Goal: Task Accomplishment & Management: Manage account settings

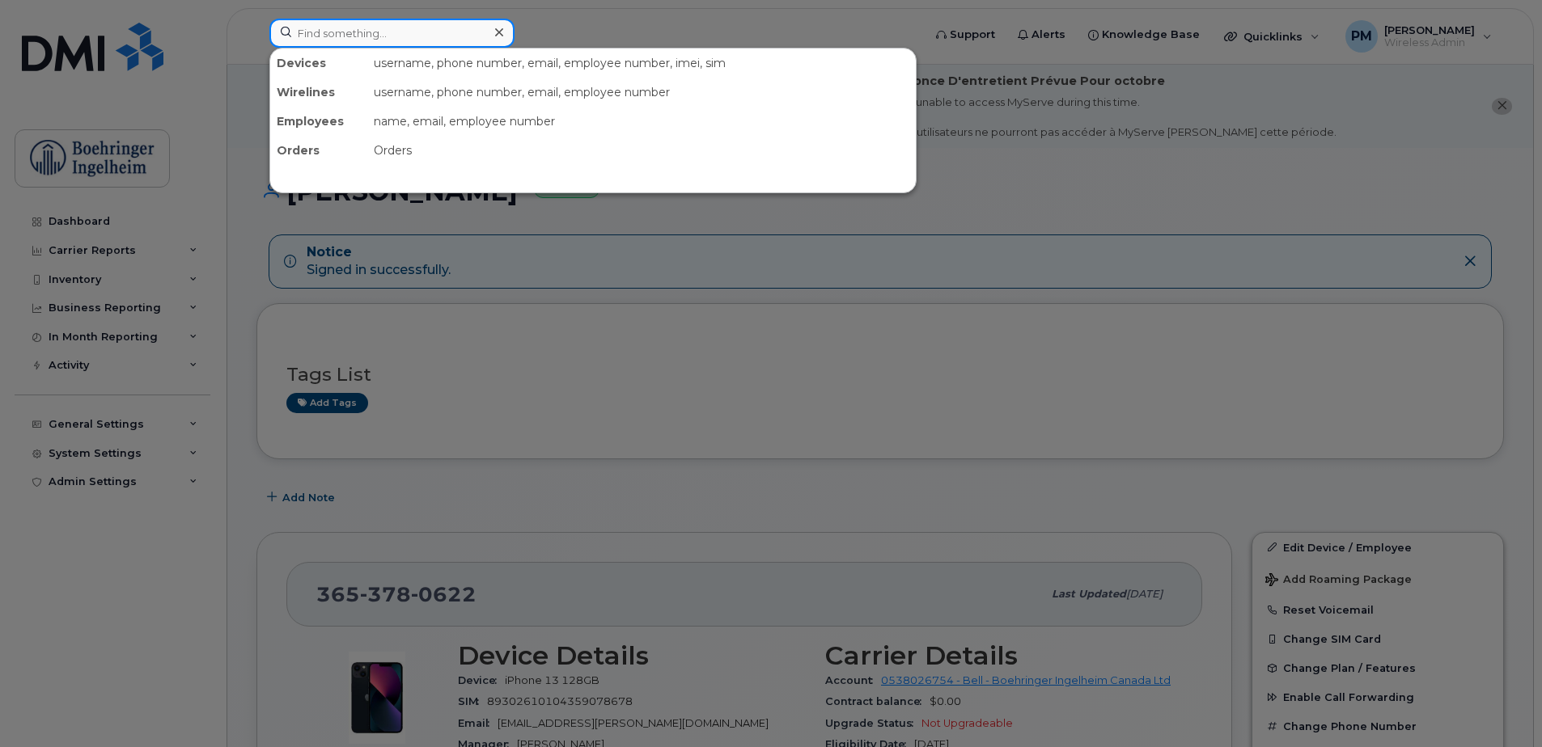
click at [376, 36] on input at bounding box center [391, 33] width 245 height 29
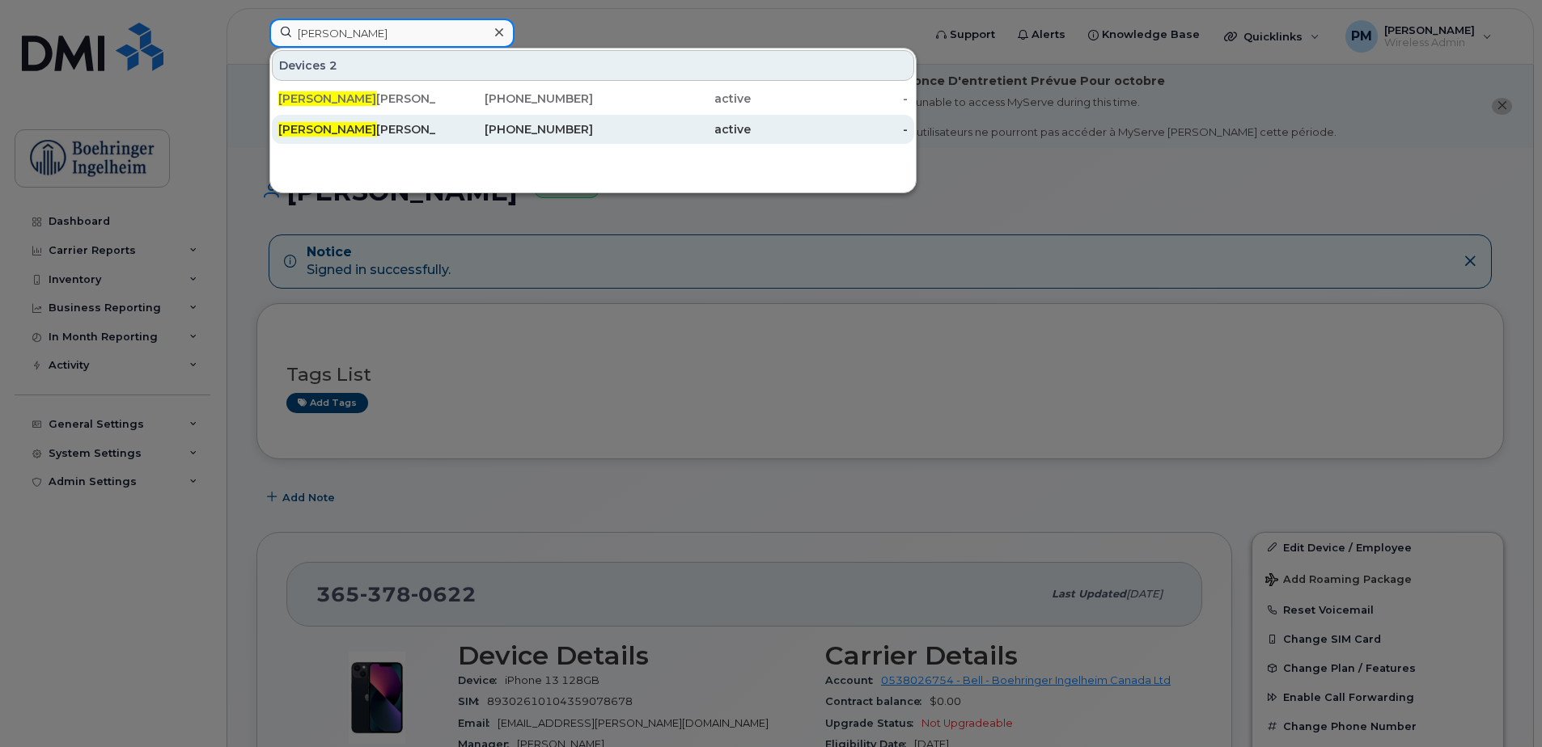
type input "karl"
click at [350, 129] on div "Karl Songco - not used" at bounding box center [357, 129] width 158 height 16
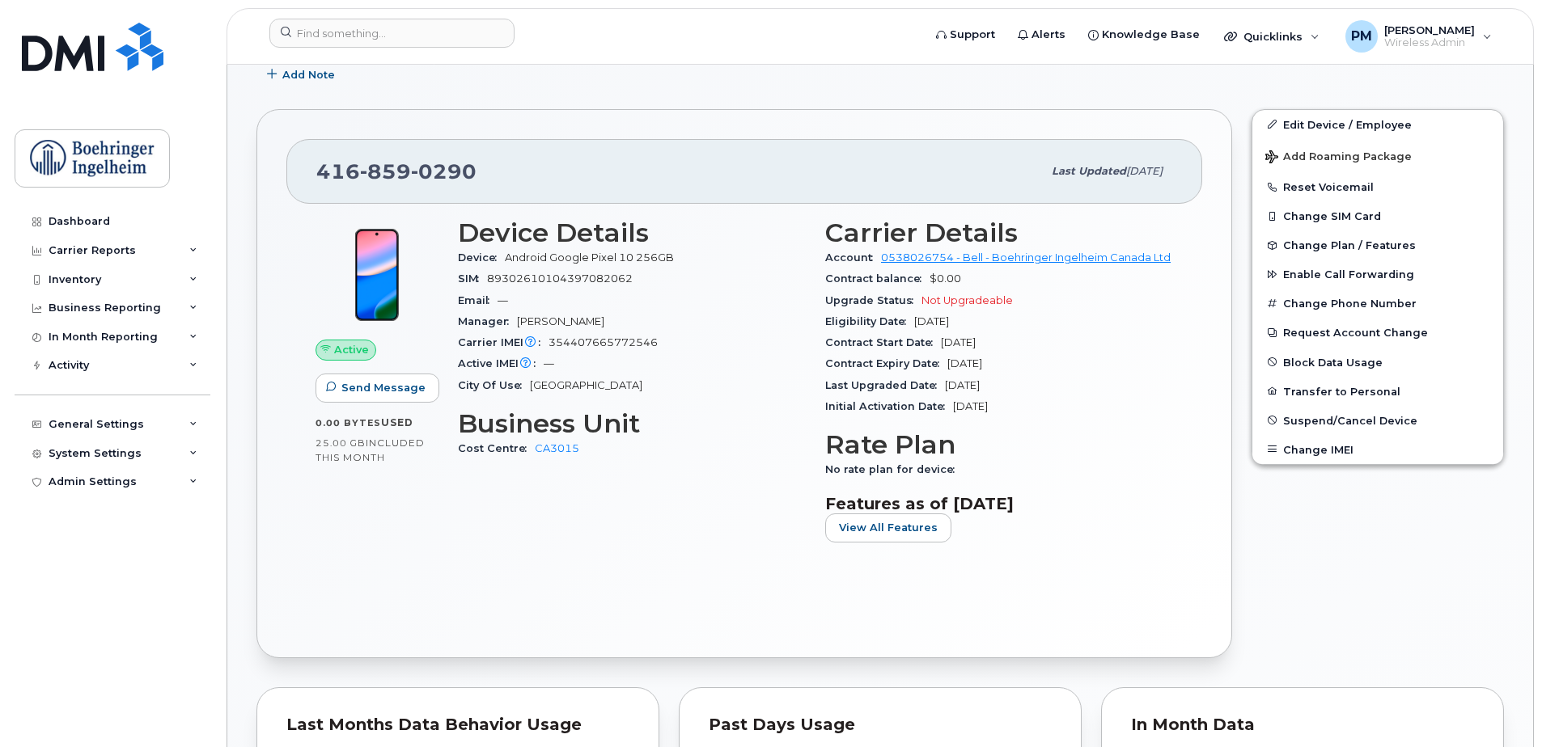
scroll to position [414, 0]
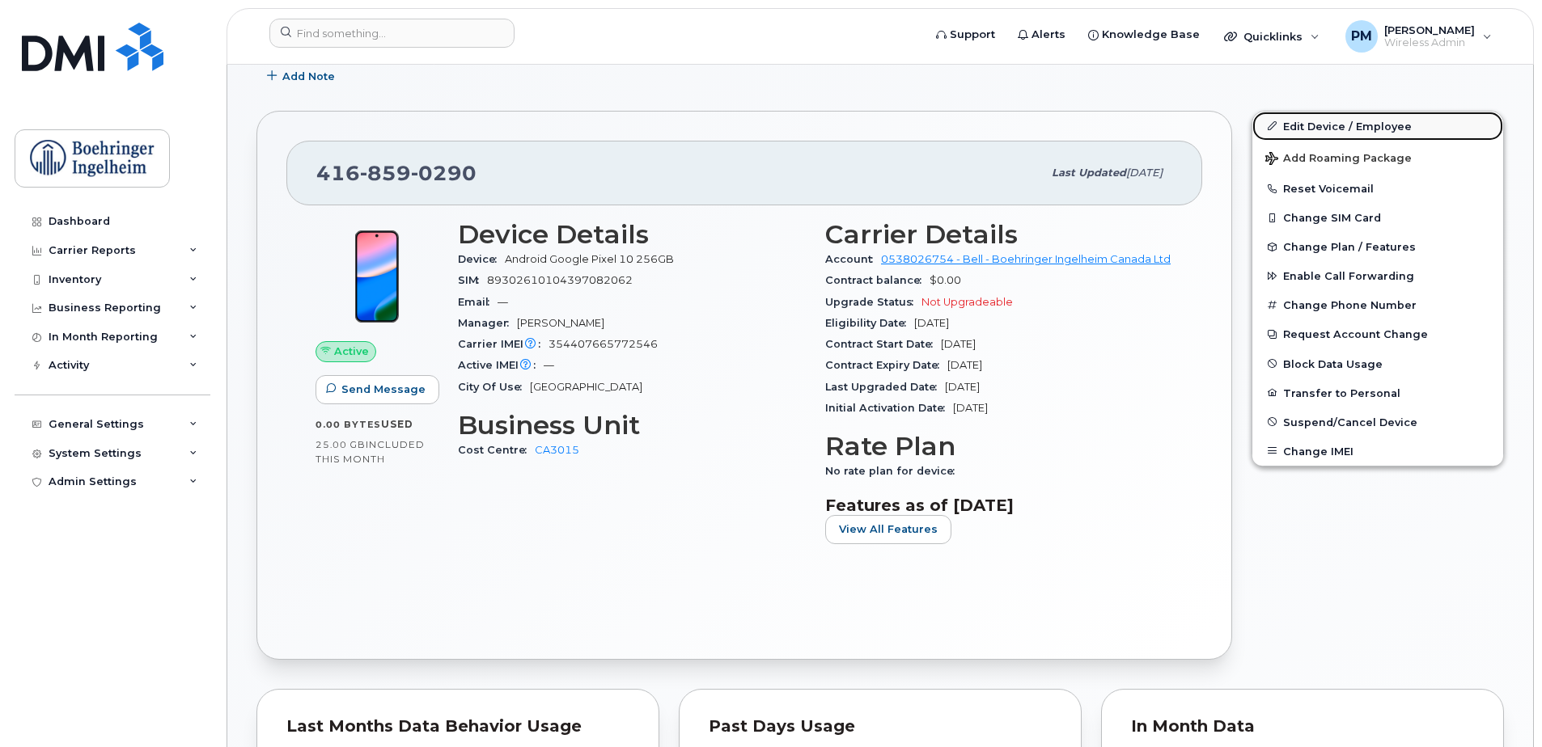
click at [1318, 129] on link "Edit Device / Employee" at bounding box center [1377, 126] width 251 height 29
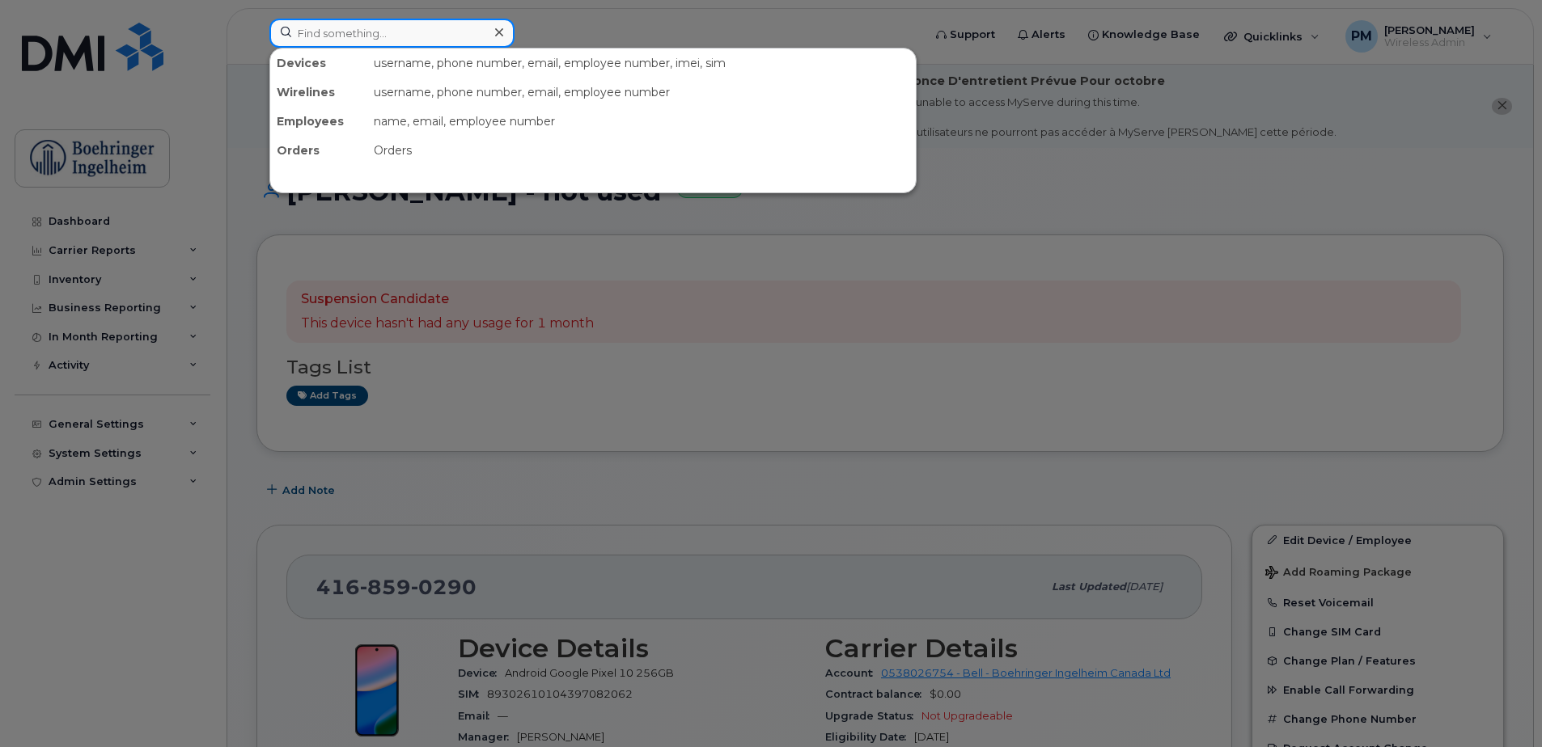
click at [428, 32] on input at bounding box center [391, 33] width 245 height 29
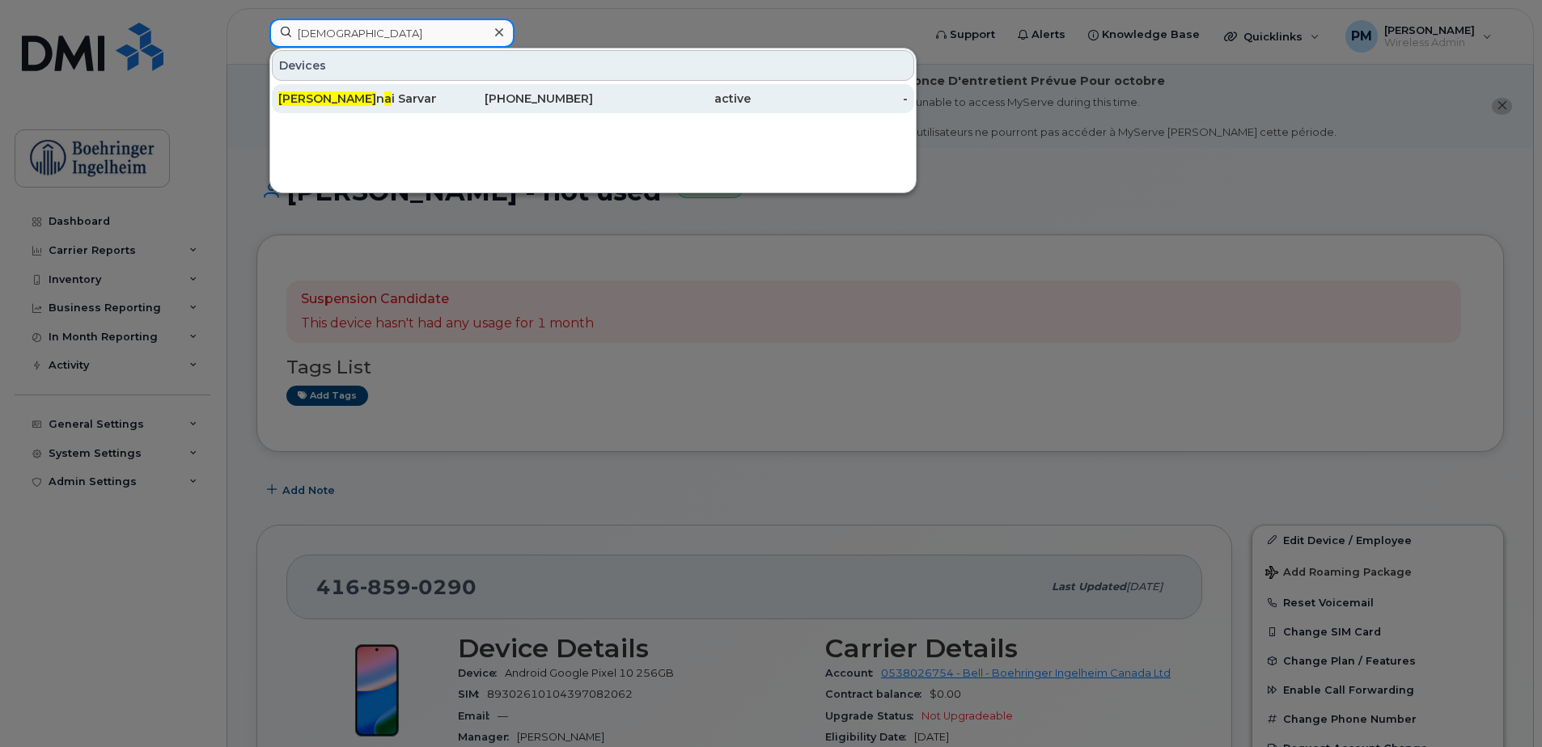
type input "kisha"
click at [392, 92] on div "Kish n a i Sarvanthan" at bounding box center [357, 99] width 158 height 16
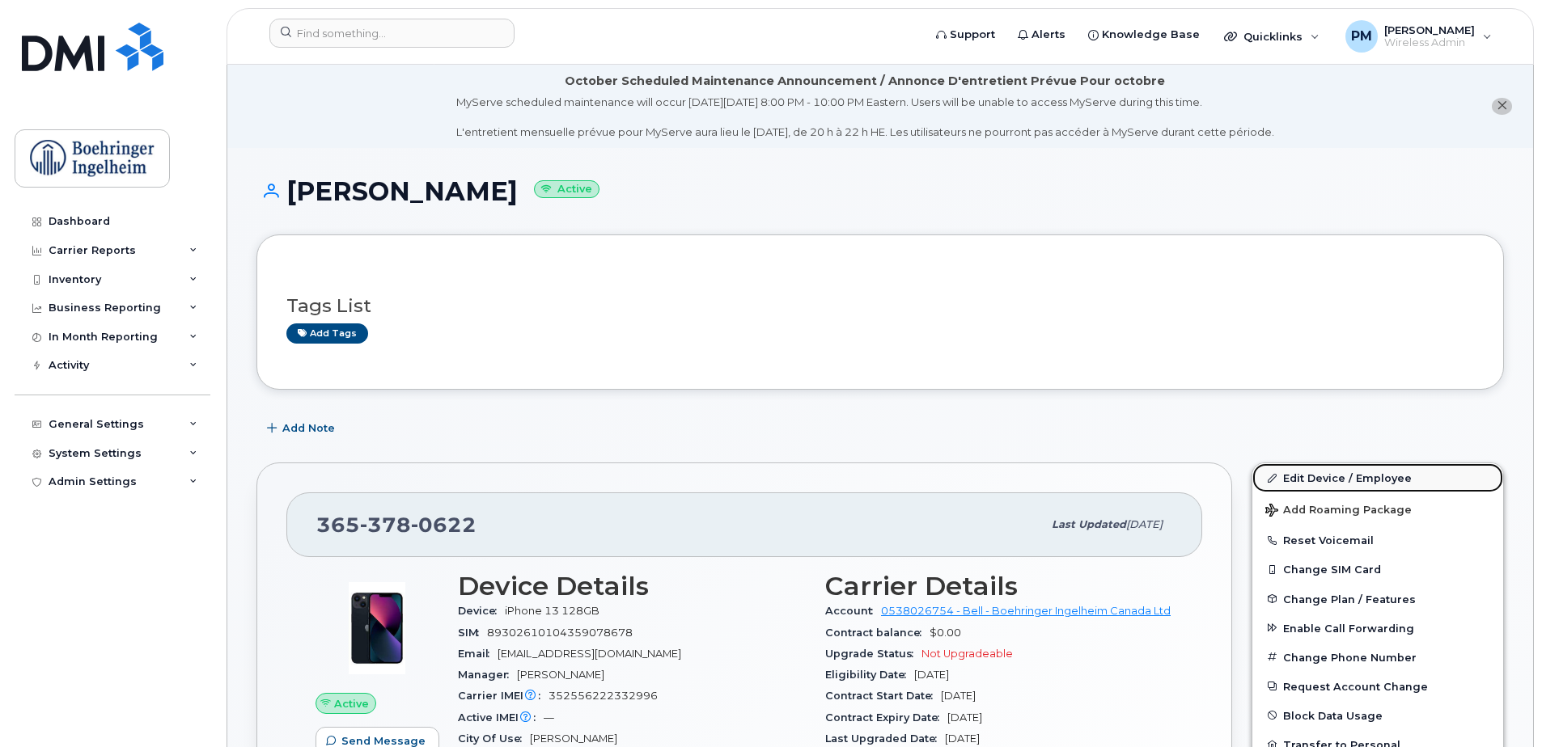
click at [1308, 476] on link "Edit Device / Employee" at bounding box center [1377, 478] width 251 height 29
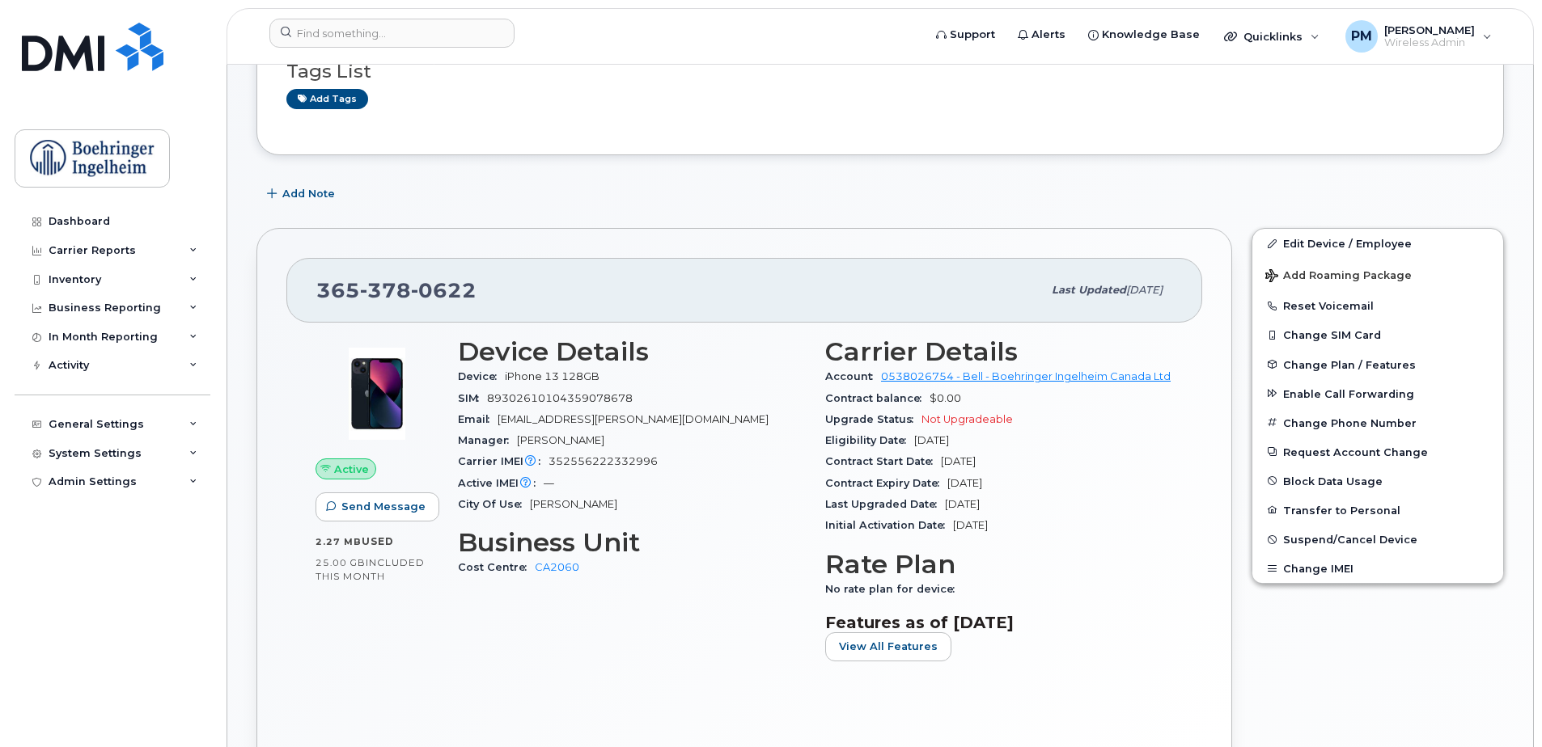
scroll to position [243, 0]
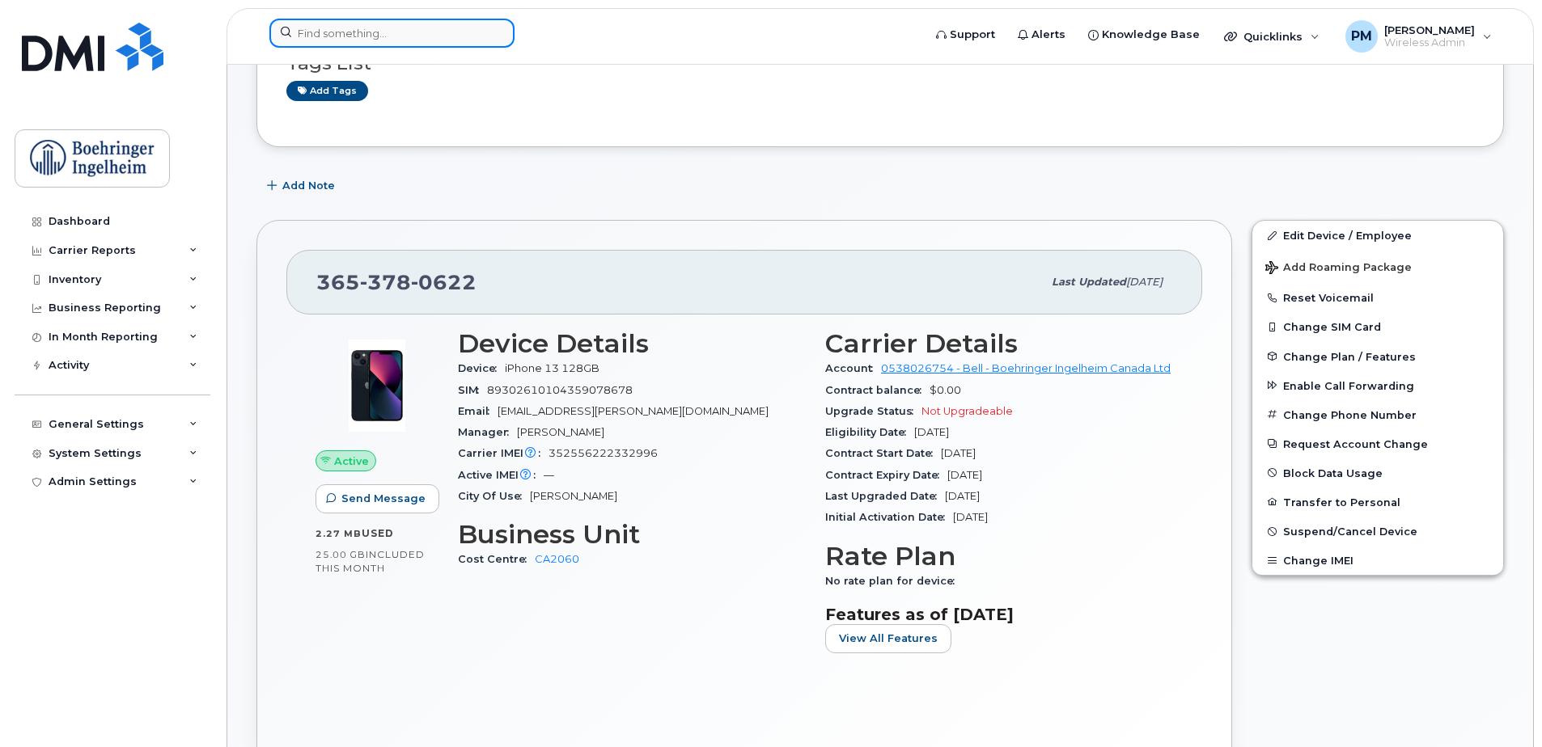
click at [450, 29] on input at bounding box center [391, 33] width 245 height 29
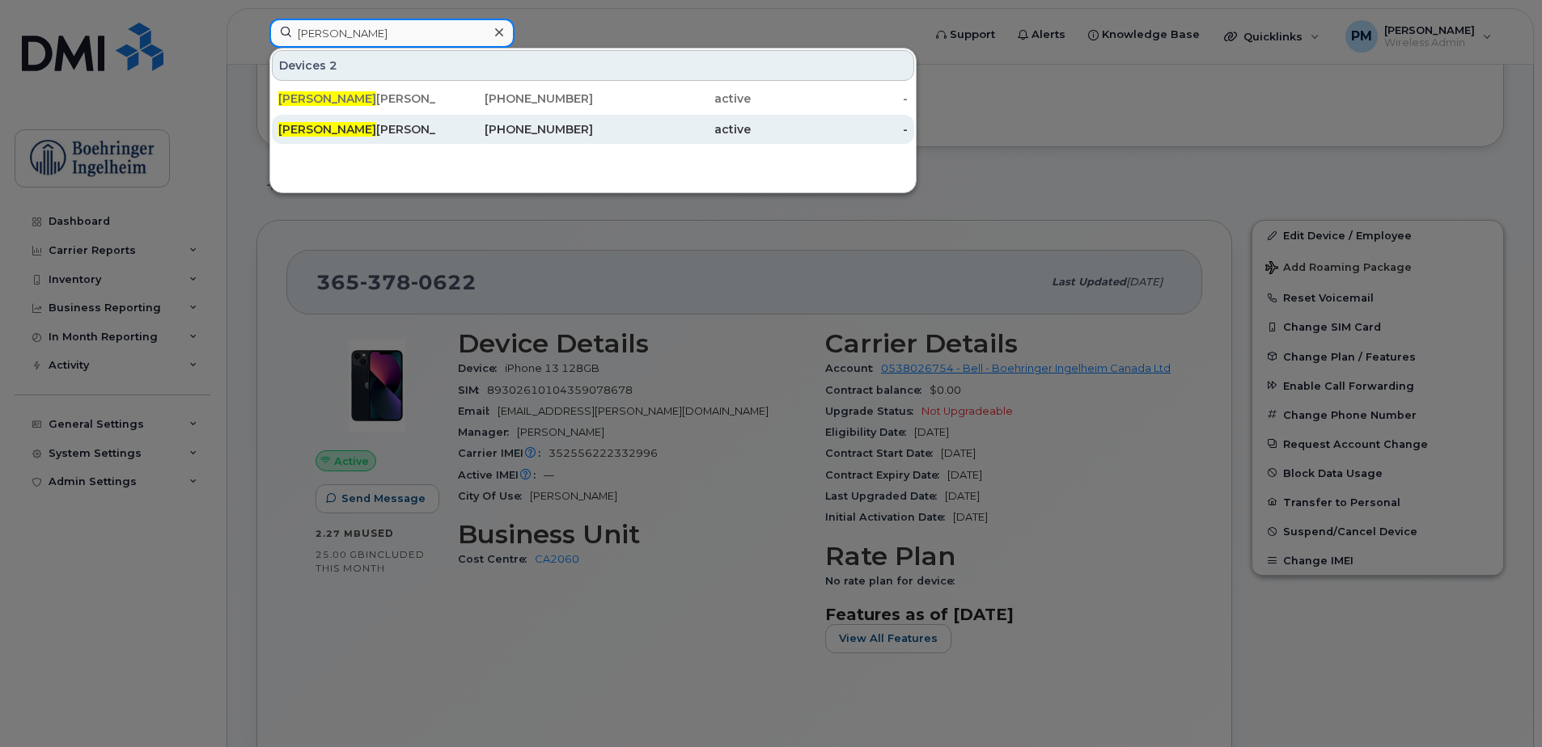
type input "karl"
click at [506, 121] on div "416-859-0290" at bounding box center [515, 129] width 158 height 29
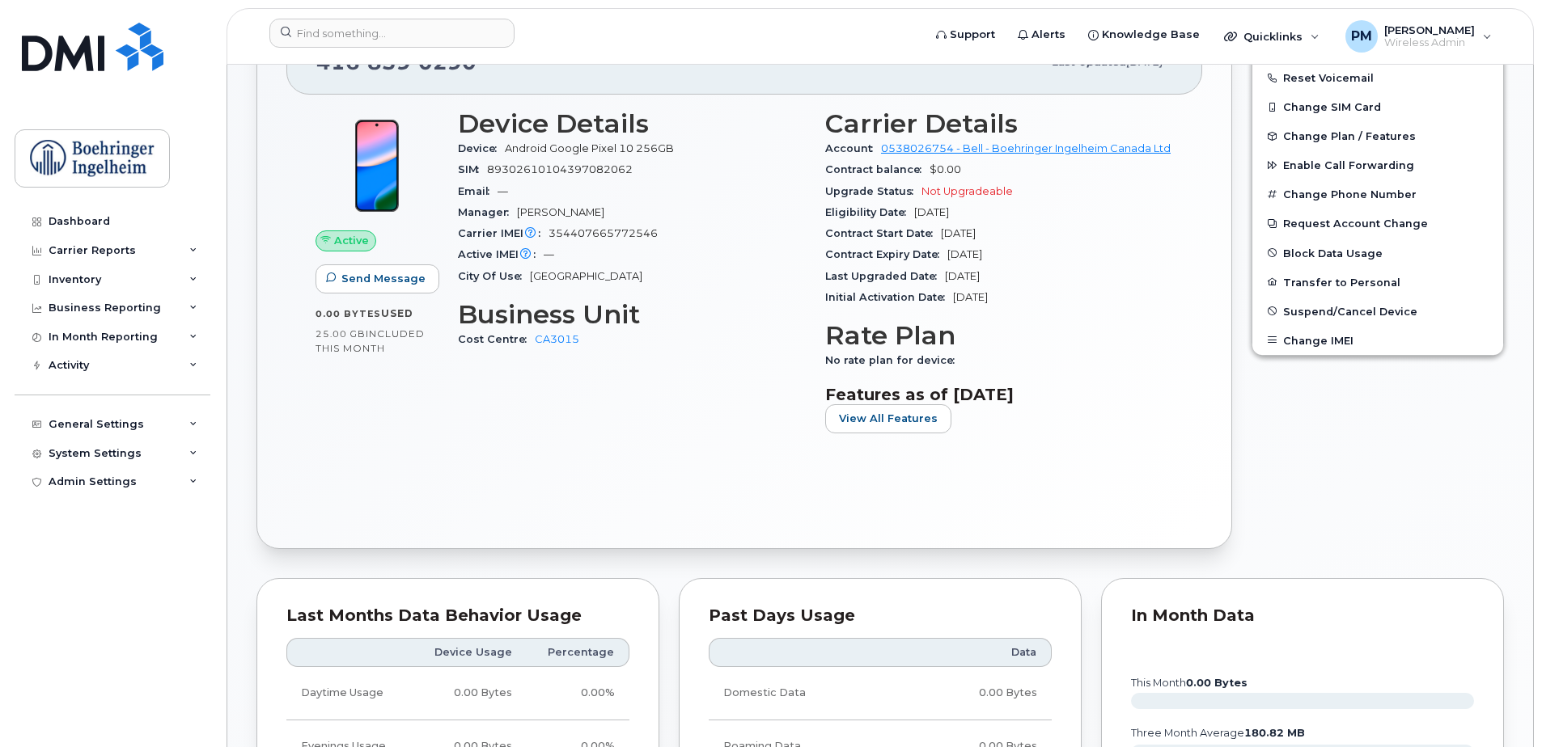
scroll to position [404, 0]
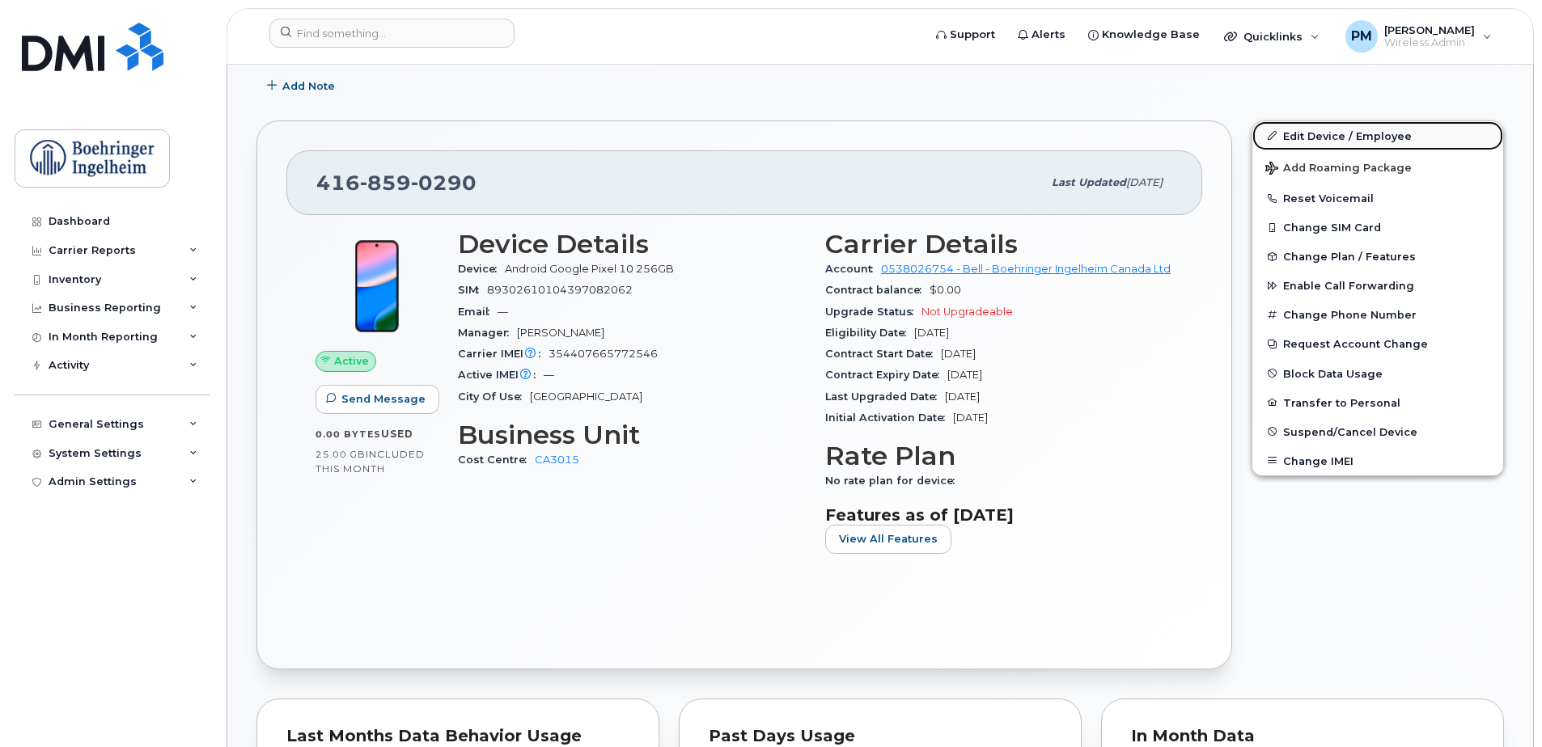
click at [1352, 147] on link "Edit Device / Employee" at bounding box center [1377, 135] width 251 height 29
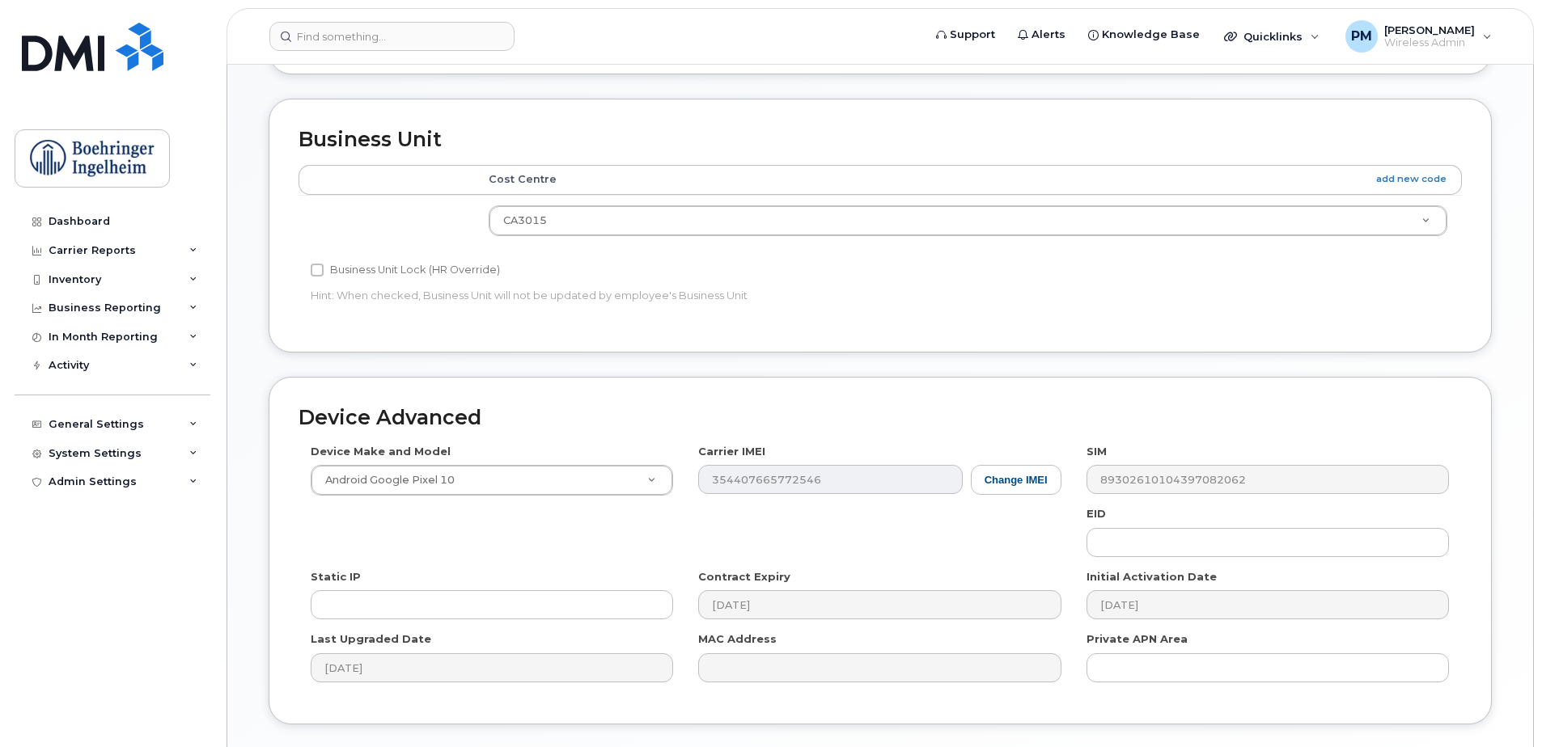
scroll to position [760, 0]
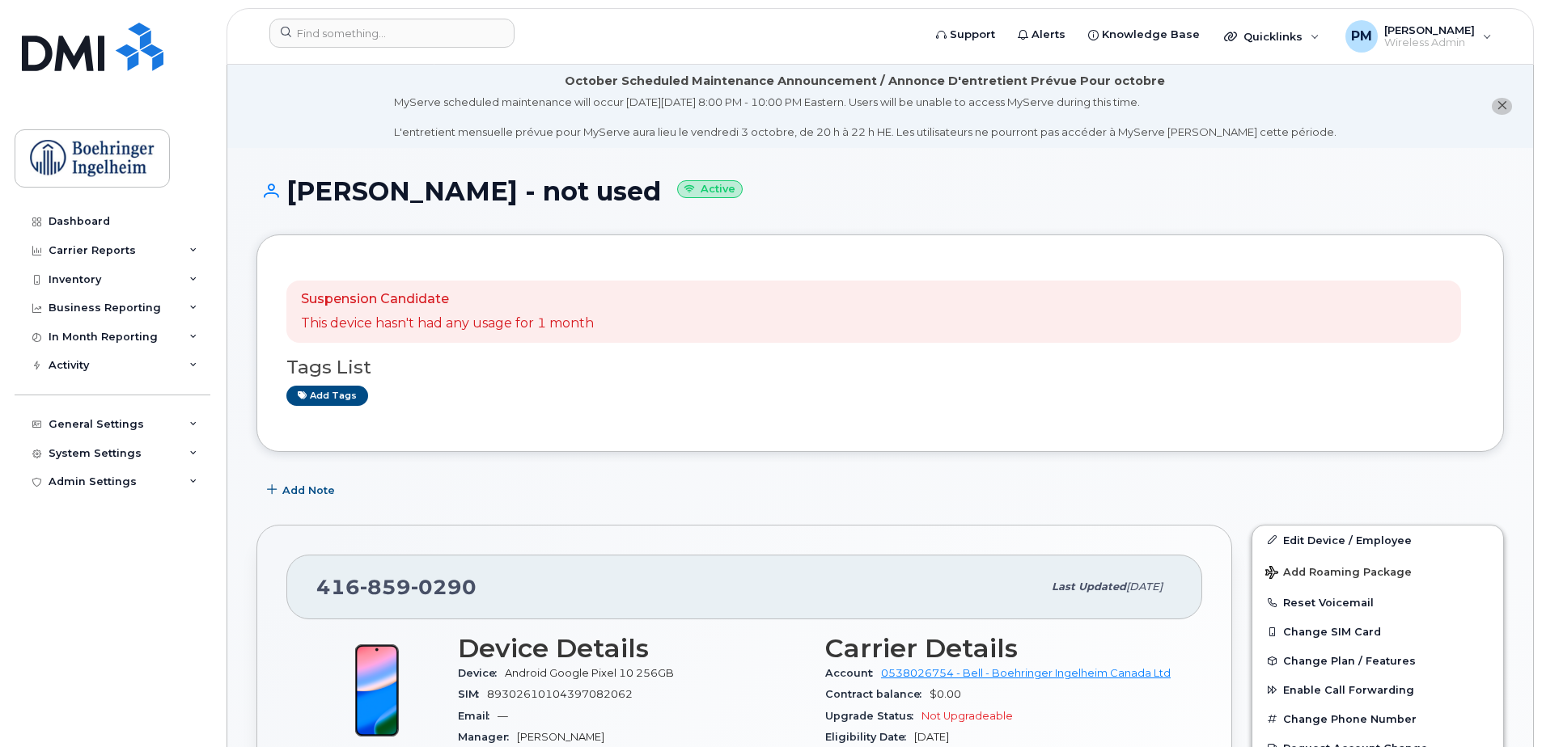
click at [260, 311] on div "Suspension Candidate This device hasn't had any usage for 1 month Tags List Add…" at bounding box center [879, 344] width 1247 height 218
